Goal: Understand process/instructions: Learn how to perform a task or action

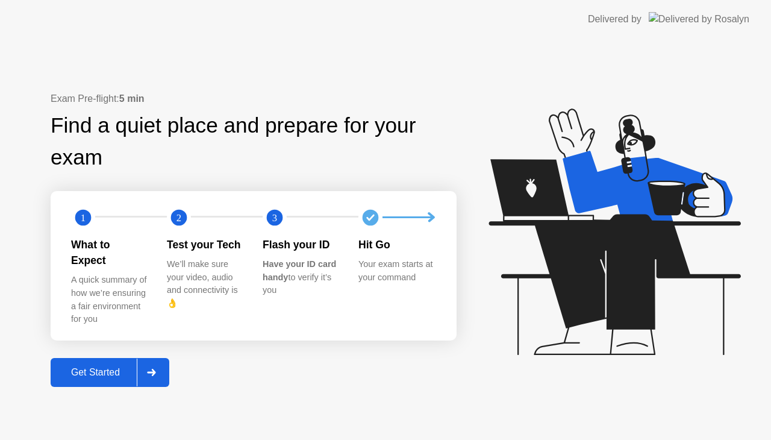
click at [102, 371] on div "Get Started" at bounding box center [95, 372] width 83 height 11
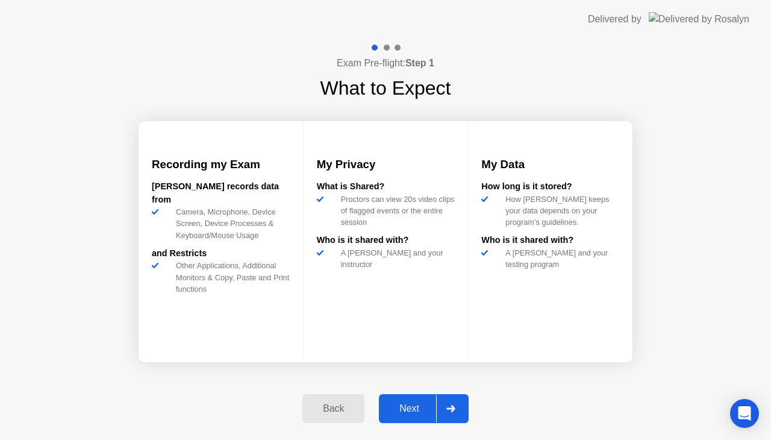
click at [405, 408] on div "Next" at bounding box center [410, 408] width 54 height 11
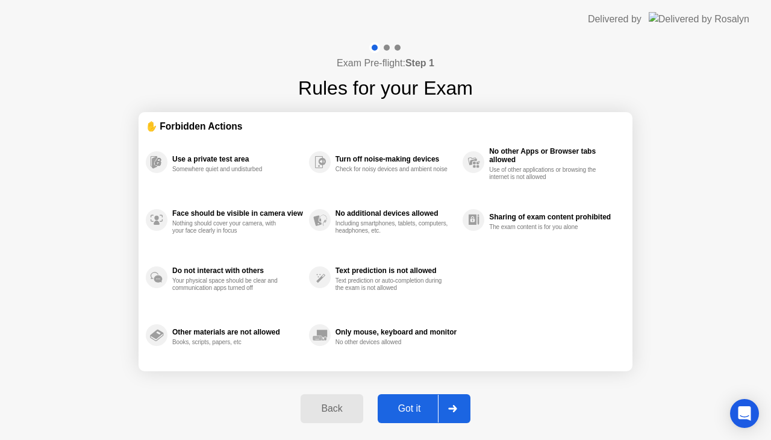
click at [405, 408] on div "Got it" at bounding box center [409, 408] width 57 height 11
select select "**********"
select select "*******"
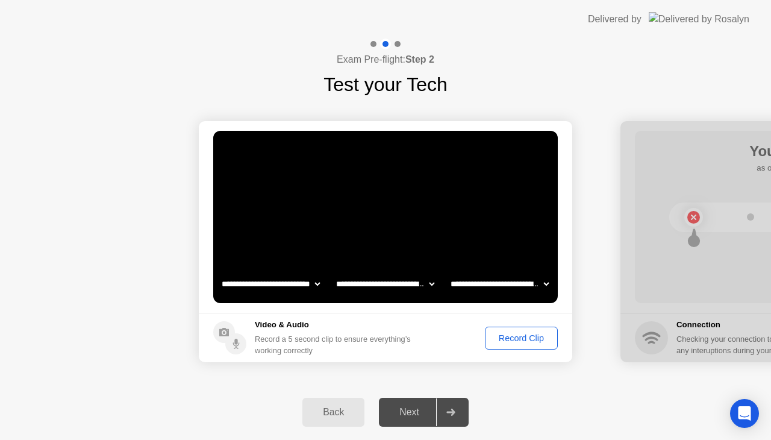
click at [497, 339] on div "Record Clip" at bounding box center [521, 338] width 64 height 10
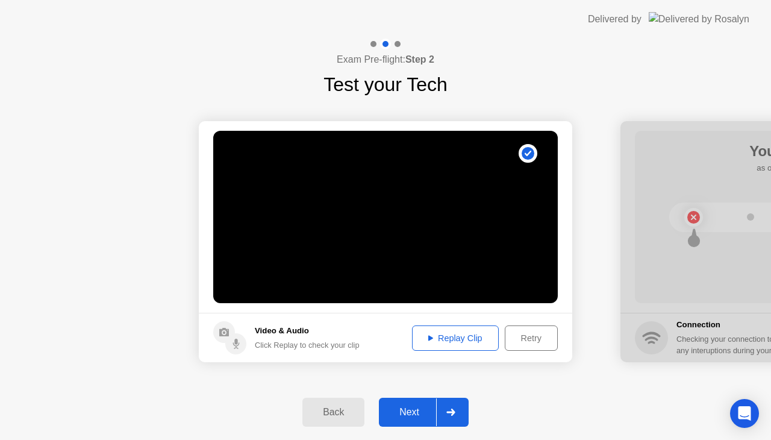
click at [408, 407] on div "Next" at bounding box center [410, 412] width 54 height 11
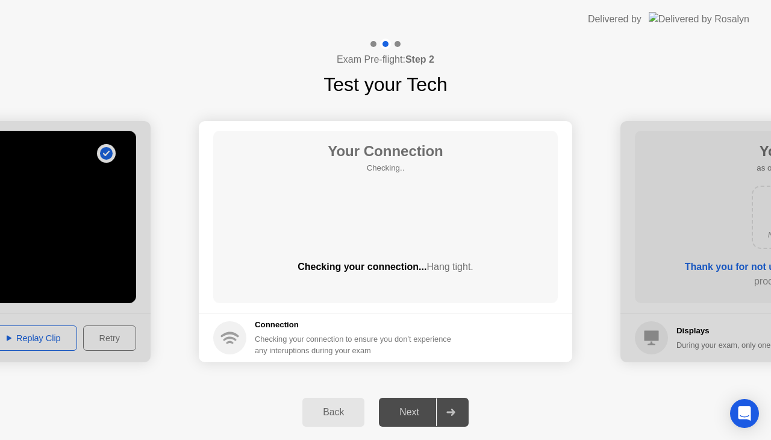
click at [408, 407] on div "Next" at bounding box center [410, 412] width 54 height 11
click at [414, 417] on div "Next" at bounding box center [410, 412] width 54 height 11
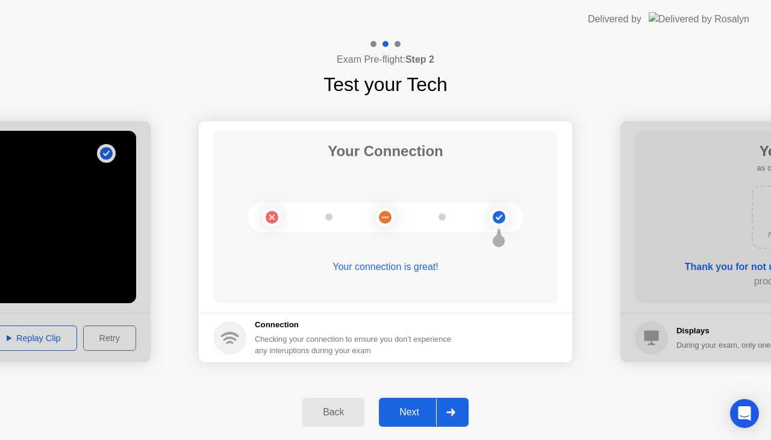
click at [414, 417] on div "Next" at bounding box center [410, 412] width 54 height 11
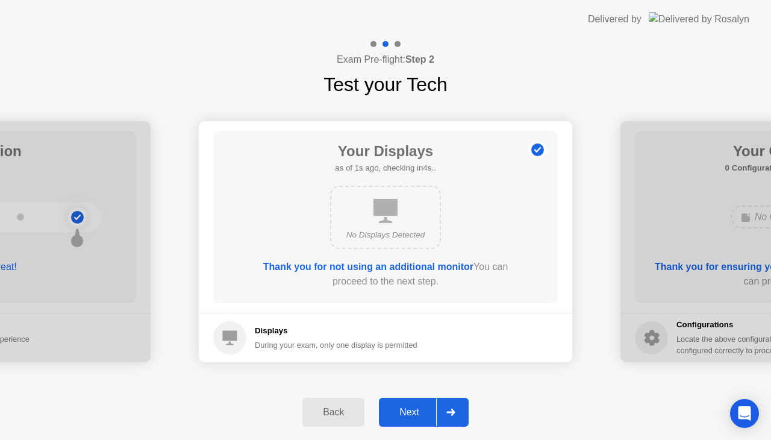
click at [414, 417] on div "Next" at bounding box center [410, 412] width 54 height 11
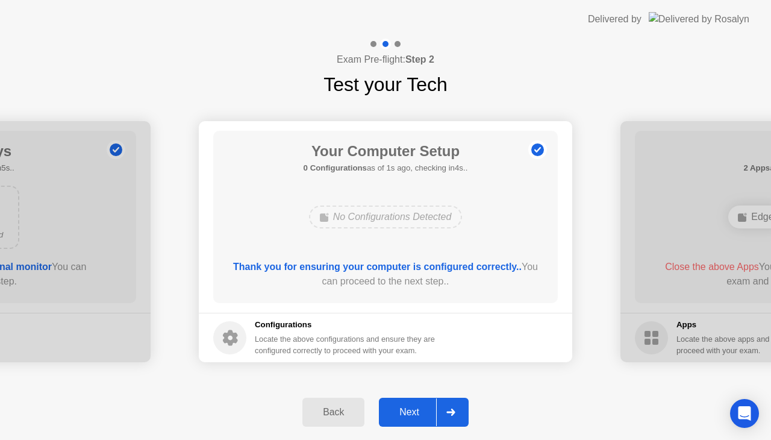
click at [414, 417] on div "Next" at bounding box center [410, 412] width 54 height 11
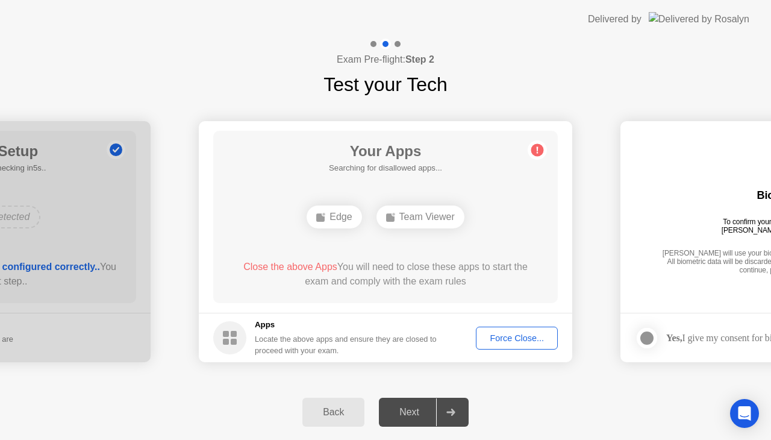
click at [523, 345] on button "Force Close..." at bounding box center [517, 338] width 82 height 23
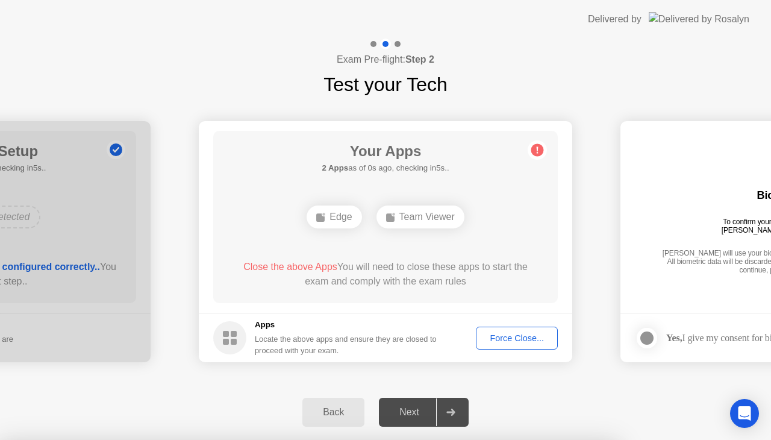
click at [539, 156] on icon at bounding box center [537, 149] width 19 height 19
click at [523, 334] on div "Force Close..." at bounding box center [516, 338] width 73 height 10
